Goal: Check status: Check status

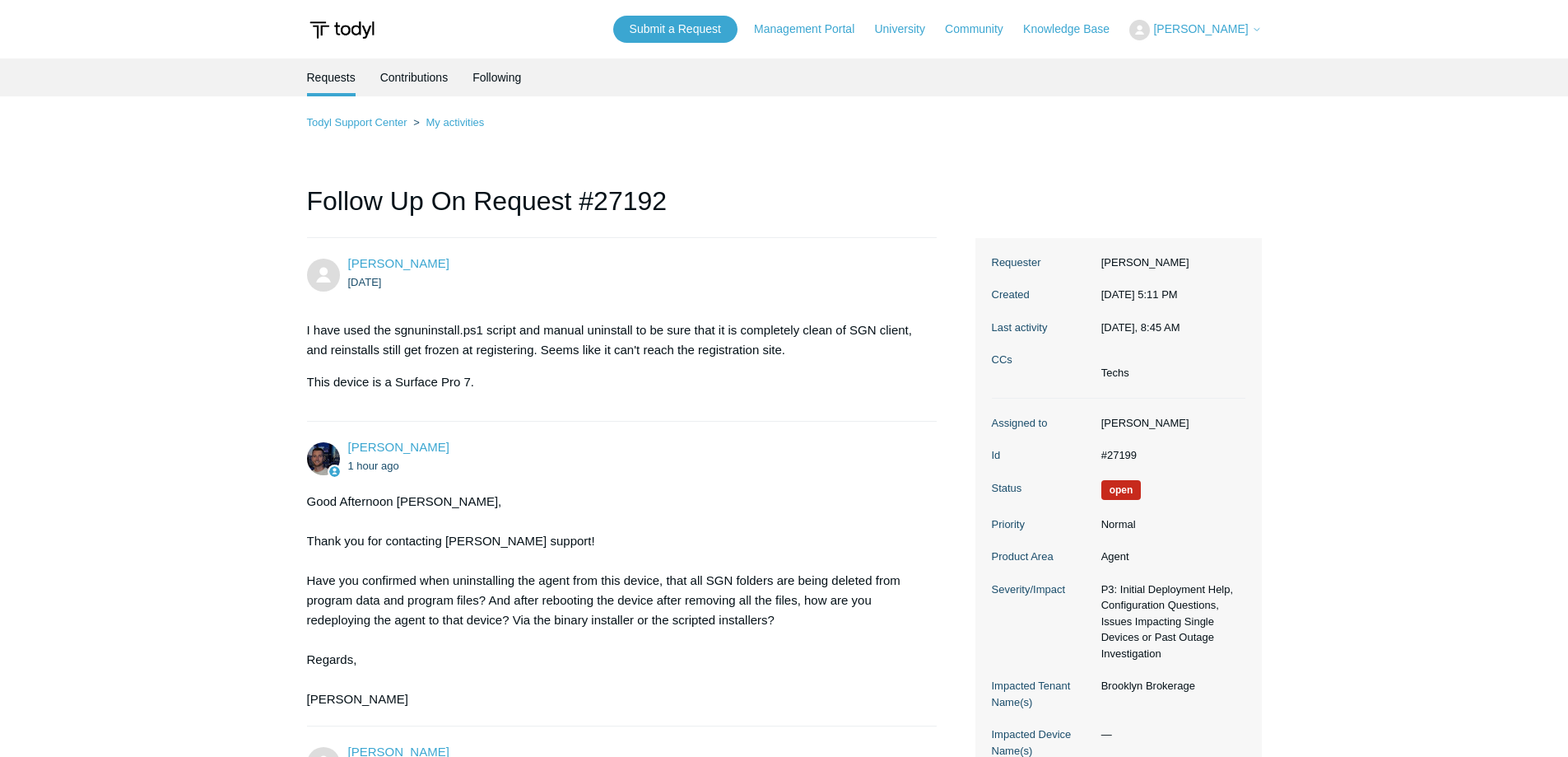
click at [183, 197] on main "Requests Contributions Following Todyl Support Center My activities Follow Up O…" at bounding box center [784, 550] width 1568 height 982
drag, startPoint x: 0, startPoint y: 0, endPoint x: 269, endPoint y: 154, distance: 310.0
click at [269, 154] on main "Requests Contributions Following Todyl Support Center My activities Follow Up O…" at bounding box center [784, 550] width 1568 height 982
click at [134, 328] on main "Requests Contributions Following Todyl Support Center My activities Follow Up O…" at bounding box center [784, 550] width 1568 height 982
click at [214, 222] on main "Requests Contributions Following Todyl Support Center My activities Follow Up O…" at bounding box center [784, 550] width 1568 height 982
